Goal: Information Seeking & Learning: Learn about a topic

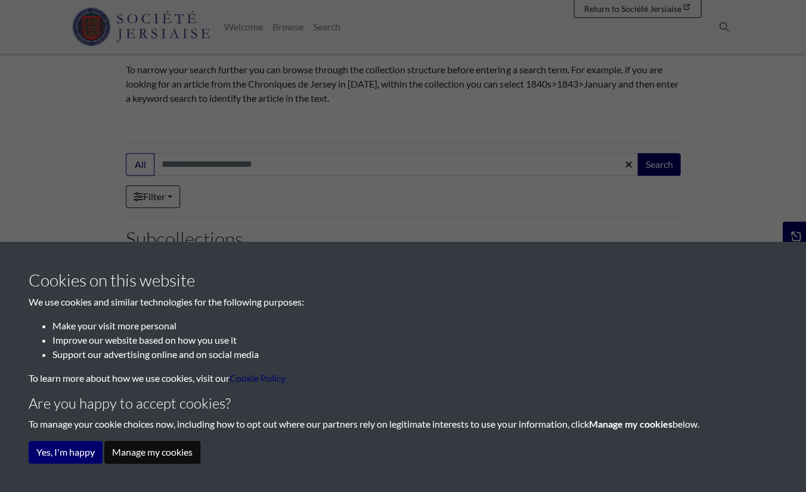
scroll to position [138, 0]
click at [162, 193] on div "Cookies on this website We use cookies and similar technologies for the followi…" at bounding box center [403, 246] width 806 height 492
click at [173, 193] on div "Cookies on this website We use cookies and similar technologies for the followi…" at bounding box center [403, 246] width 806 height 492
click at [183, 460] on button "Manage my cookies" at bounding box center [152, 452] width 96 height 23
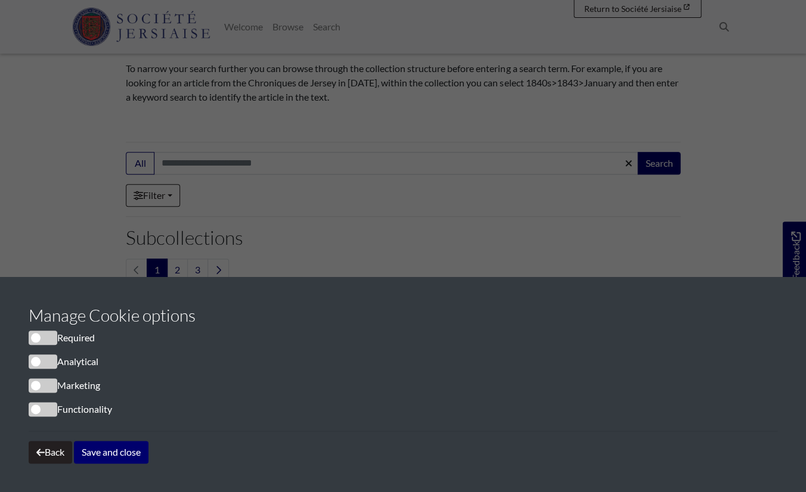
click at [35, 340] on span "cookieconsent" at bounding box center [43, 338] width 29 height 14
click at [50, 409] on span "cookieconsent" at bounding box center [43, 409] width 29 height 14
click at [50, 392] on span "cookieconsent" at bounding box center [43, 385] width 29 height 14
click at [46, 362] on span "cookieconsent" at bounding box center [43, 361] width 29 height 14
click at [40, 410] on span "cookieconsent" at bounding box center [43, 409] width 29 height 14
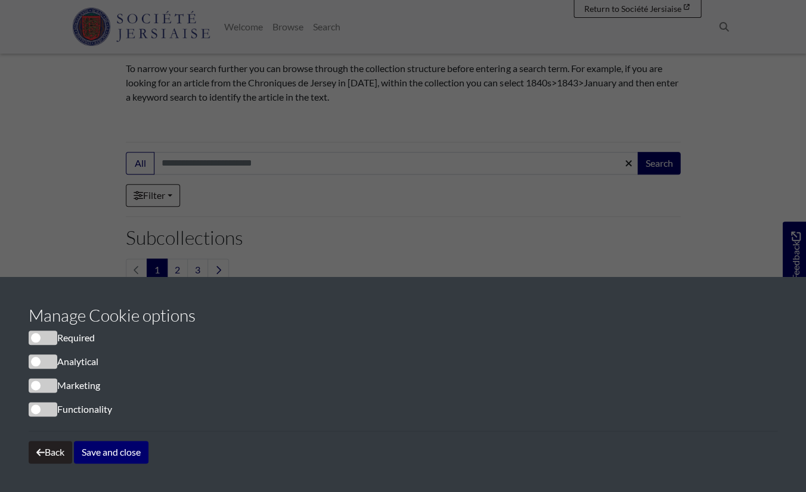
drag, startPoint x: 35, startPoint y: 383, endPoint x: 35, endPoint y: 375, distance: 8.3
click at [35, 381] on span "cookieconsent" at bounding box center [43, 385] width 29 height 14
click at [35, 366] on span "cookieconsent" at bounding box center [43, 361] width 29 height 14
click at [98, 456] on button "Save and close" at bounding box center [111, 452] width 74 height 23
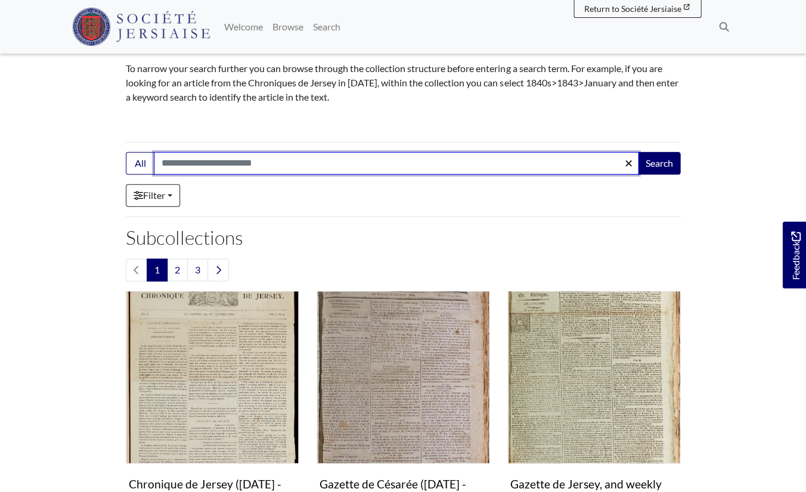
click at [190, 166] on input "Search:" at bounding box center [396, 163] width 484 height 23
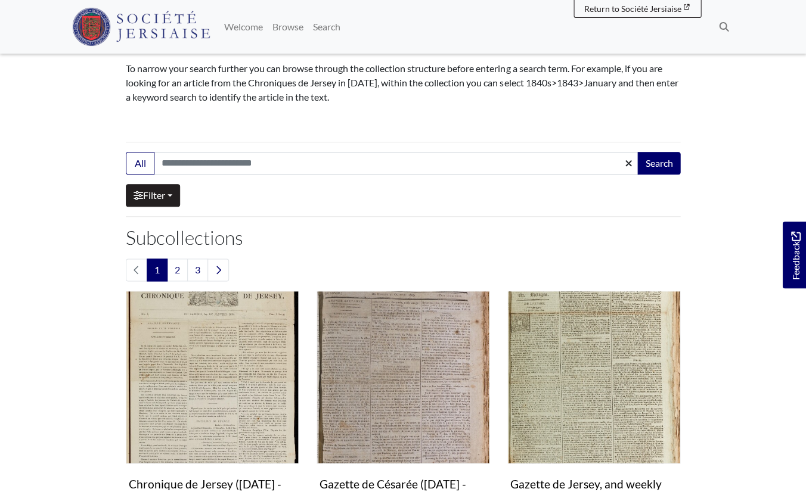
click at [169, 195] on link "Filter" at bounding box center [153, 195] width 54 height 23
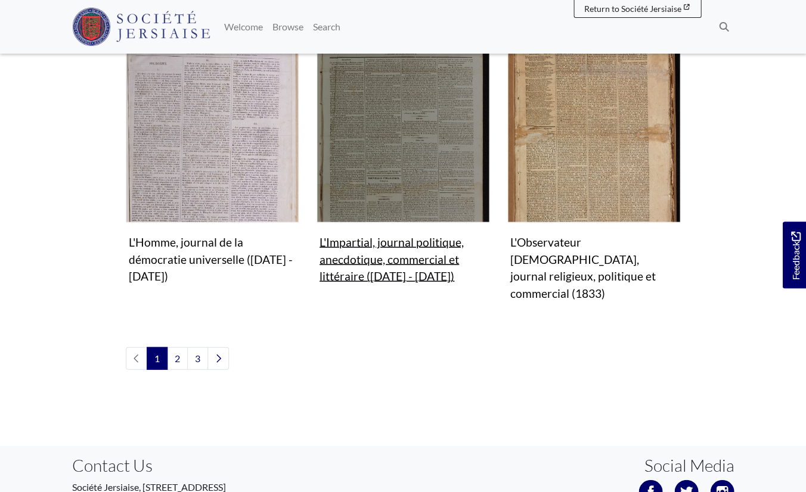
scroll to position [1342, 0]
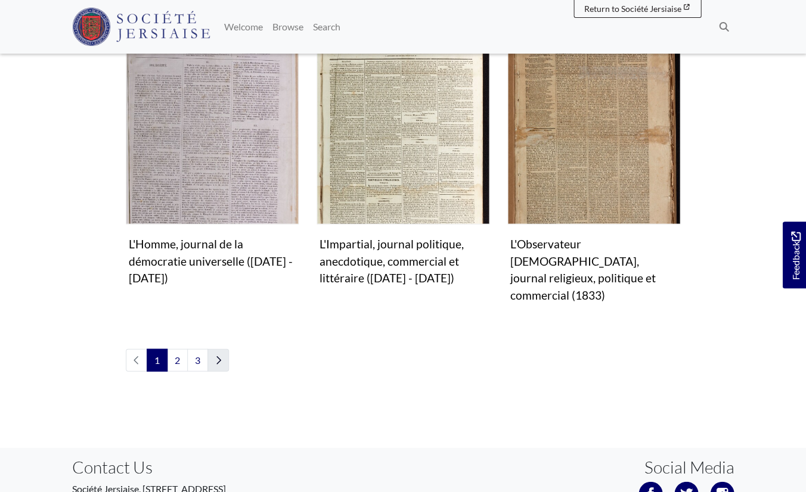
click at [217, 355] on icon "Next page" at bounding box center [218, 360] width 6 height 10
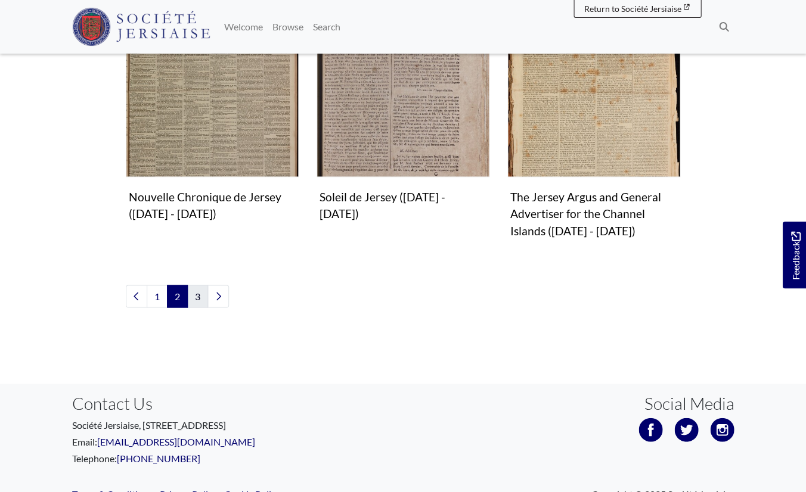
scroll to position [1238, 0]
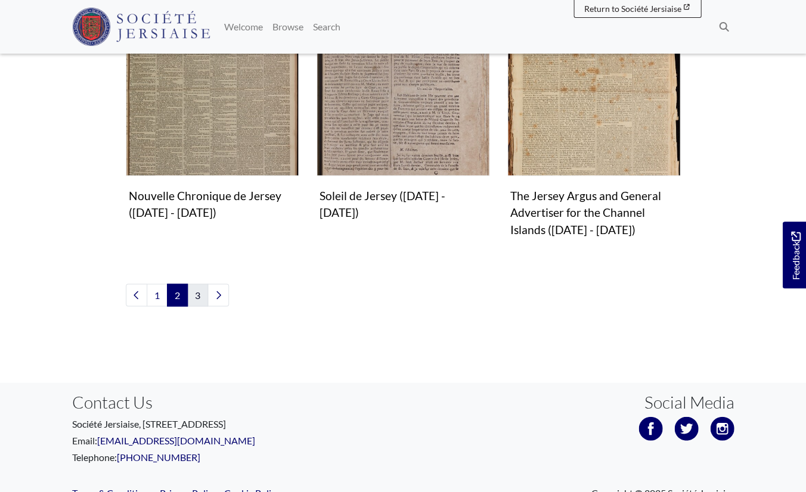
click at [193, 284] on link "3" at bounding box center [197, 295] width 21 height 23
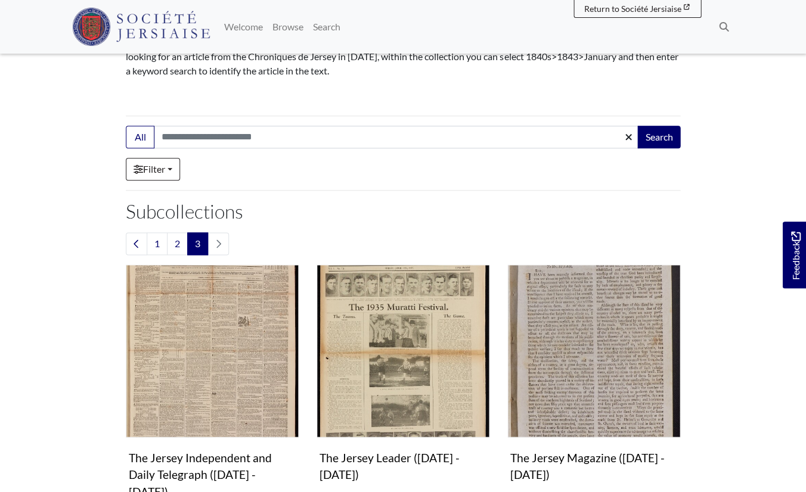
scroll to position [166, 0]
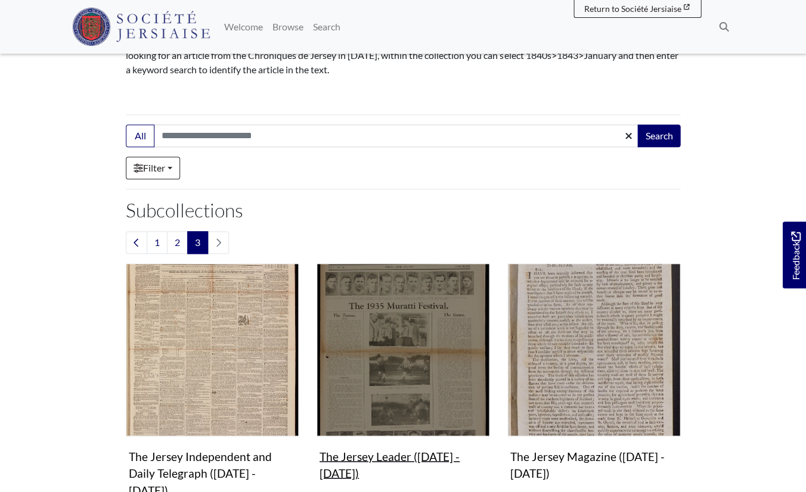
click at [367, 334] on img "Subcollection" at bounding box center [402, 349] width 173 height 173
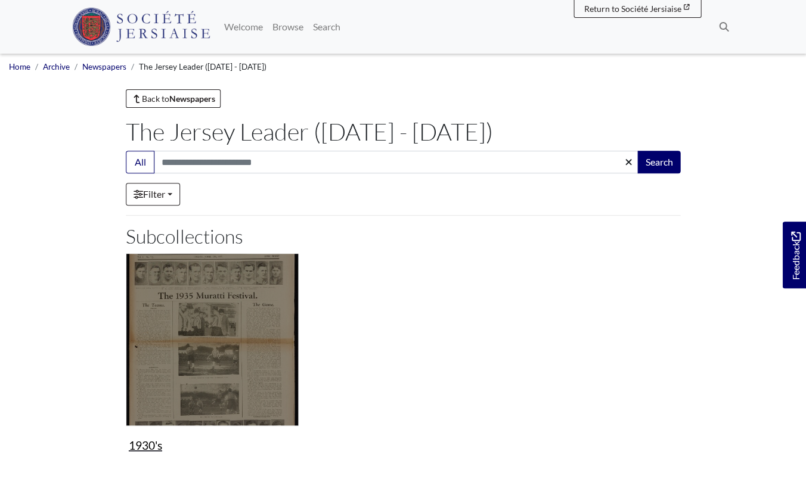
click at [213, 315] on img "Subcollection" at bounding box center [212, 339] width 173 height 173
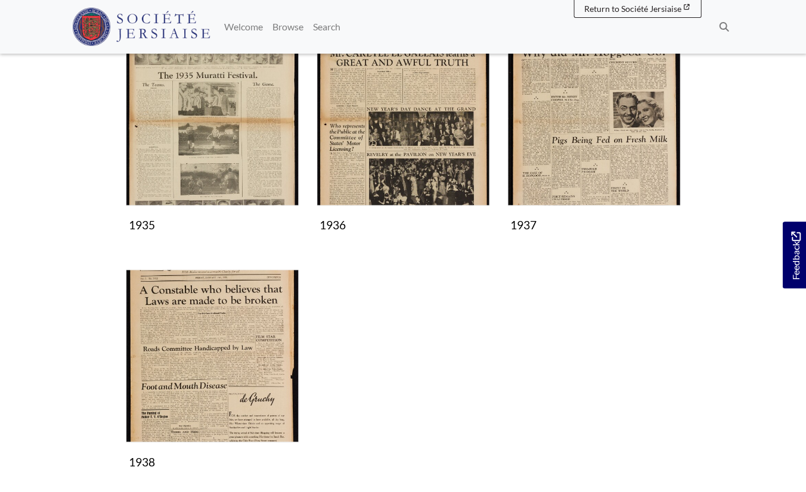
scroll to position [222, 0]
